Goal: Task Accomplishment & Management: Manage account settings

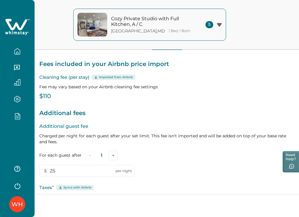
scroll to position [105, 0]
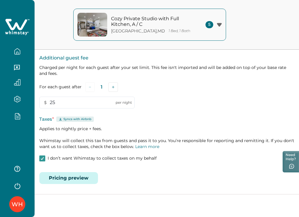
click at [82, 174] on button "Pricing preview" at bounding box center [68, 178] width 59 height 12
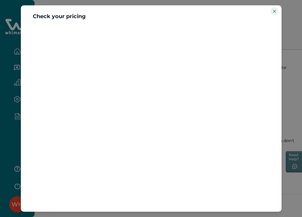
click at [274, 12] on icon "Close" at bounding box center [274, 11] width 3 height 3
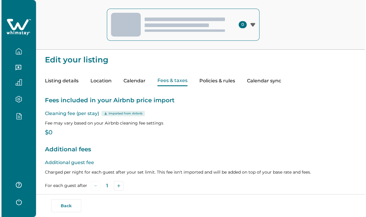
scroll to position [99, 0]
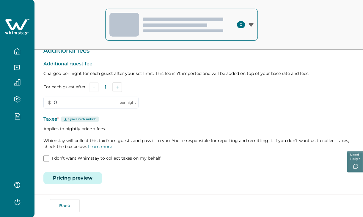
click at [81, 178] on button "Pricing preview" at bounding box center [72, 178] width 59 height 12
